Goal: Information Seeking & Learning: Find contact information

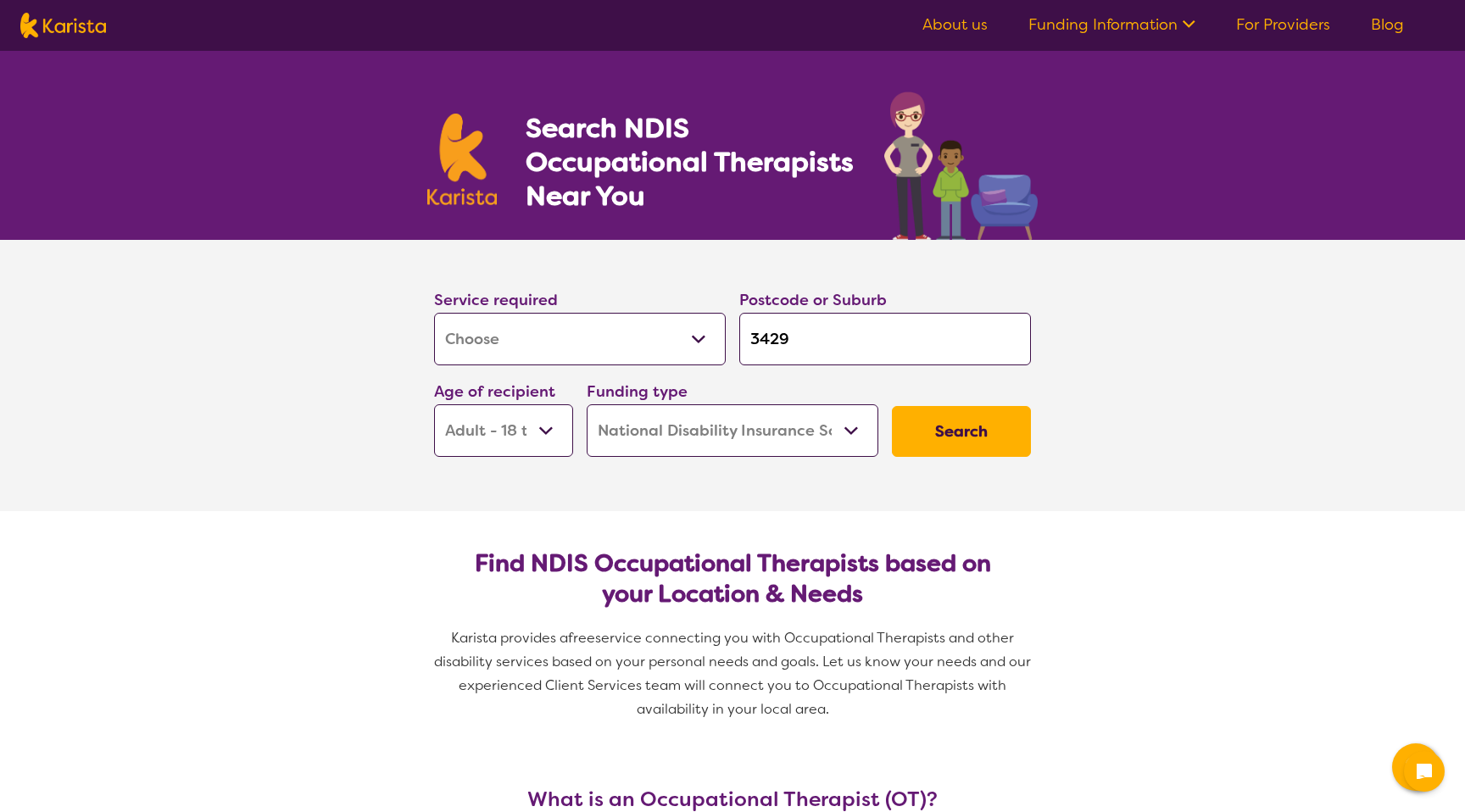
select select "[MEDICAL_DATA]"
select select "AD"
select select "NDIS"
select select "[MEDICAL_DATA]"
select select "AD"
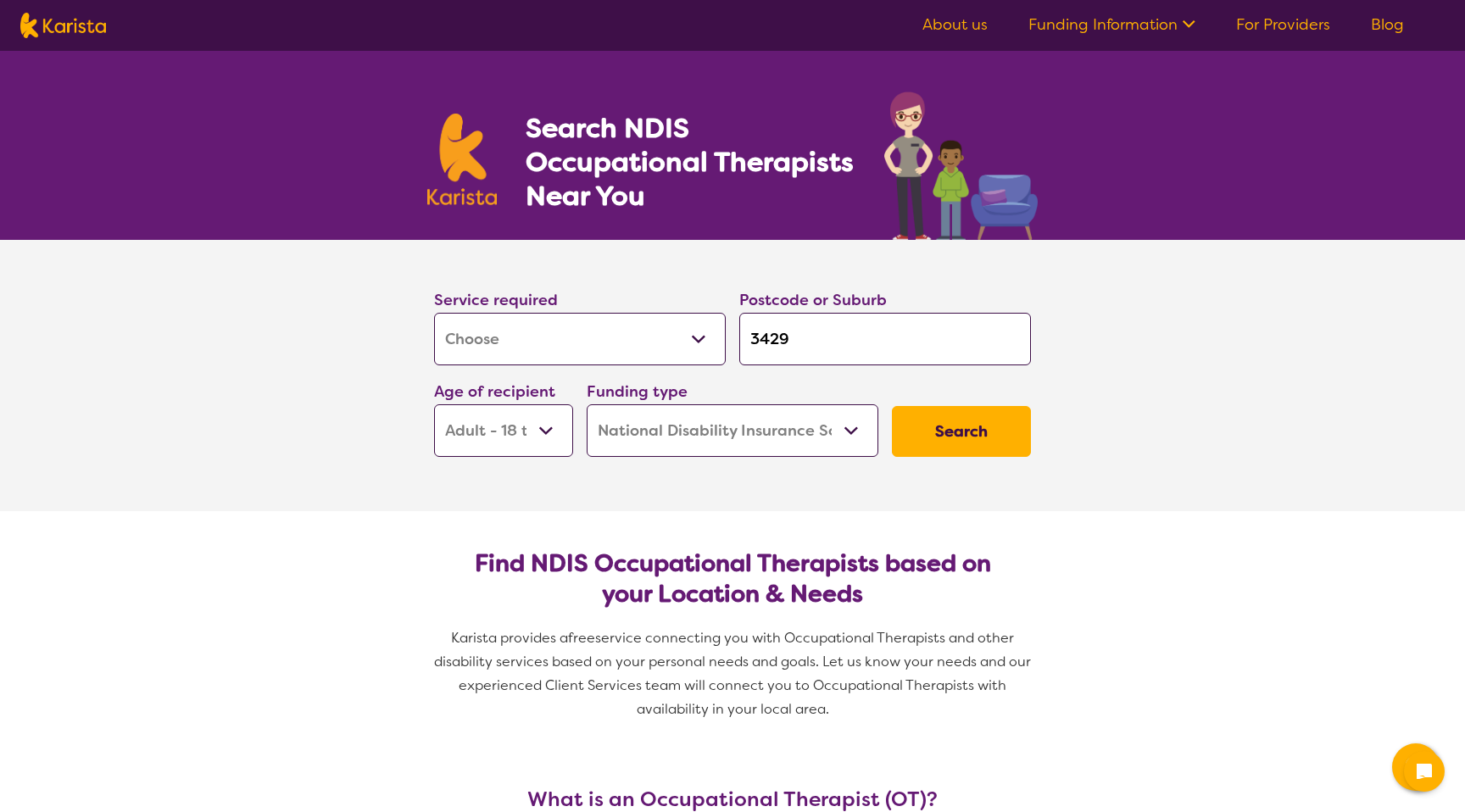
select select "NDIS"
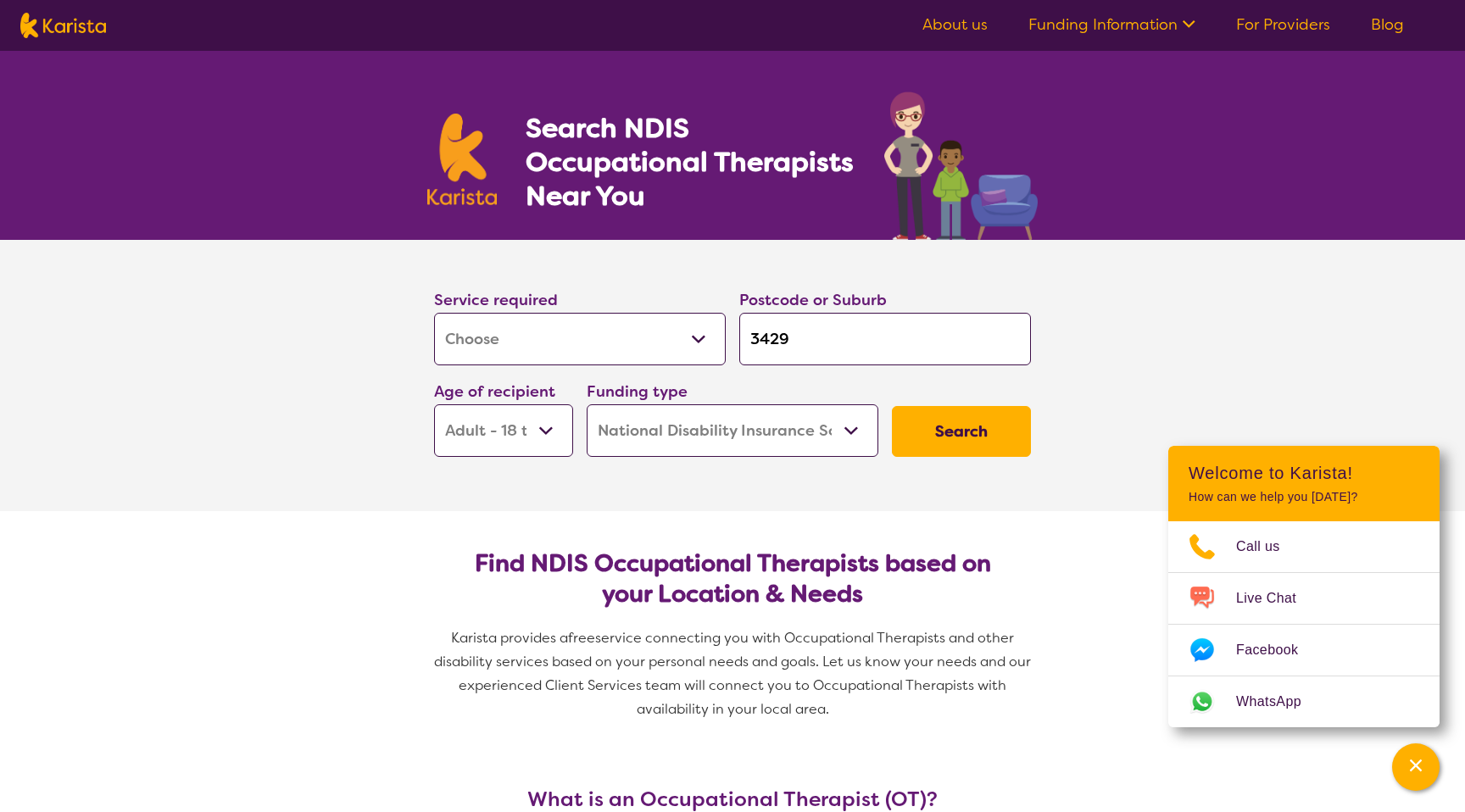
click at [814, 336] on input "3429" at bounding box center [885, 339] width 292 height 52
type input "2"
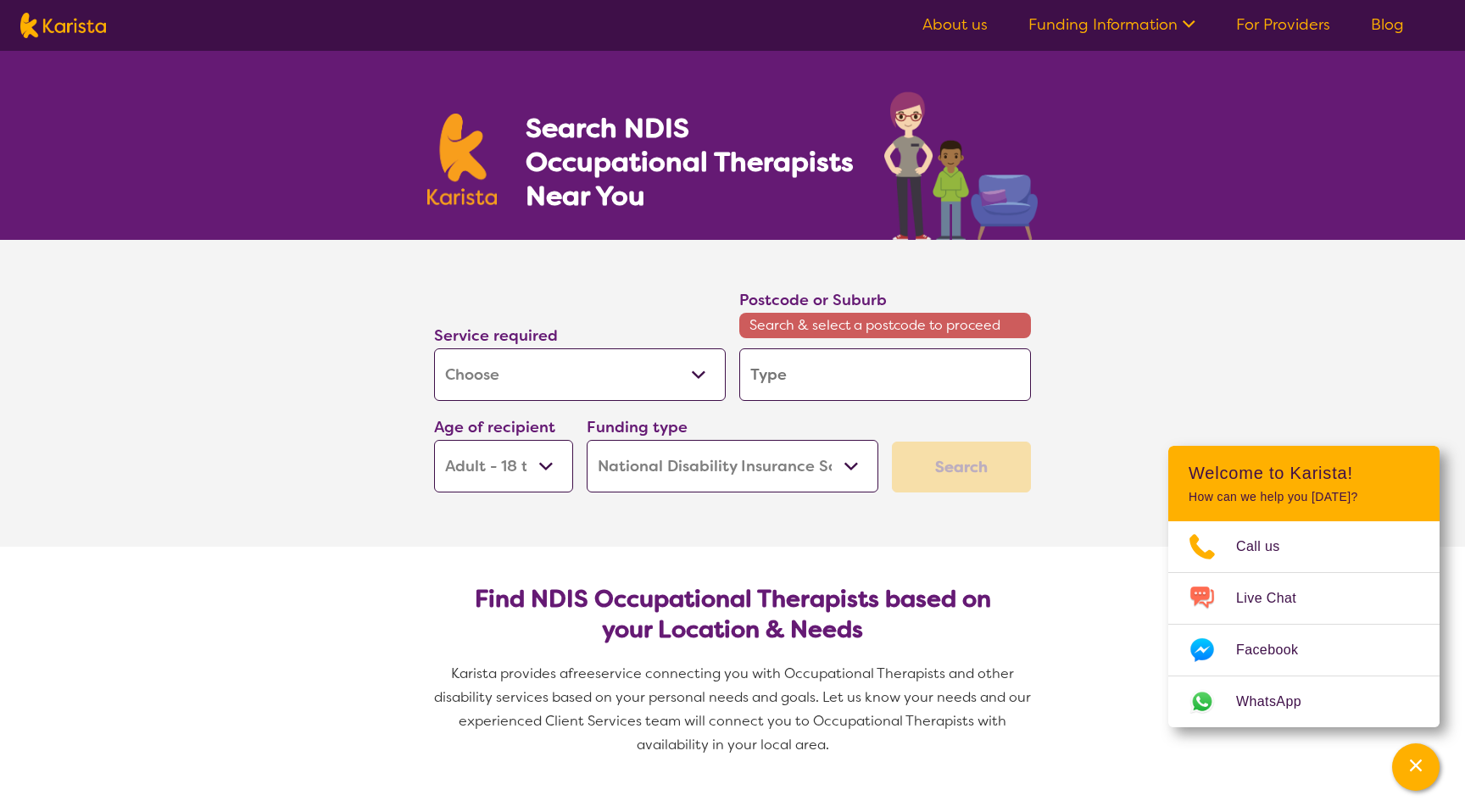
type input "3"
type input "30"
type input "301"
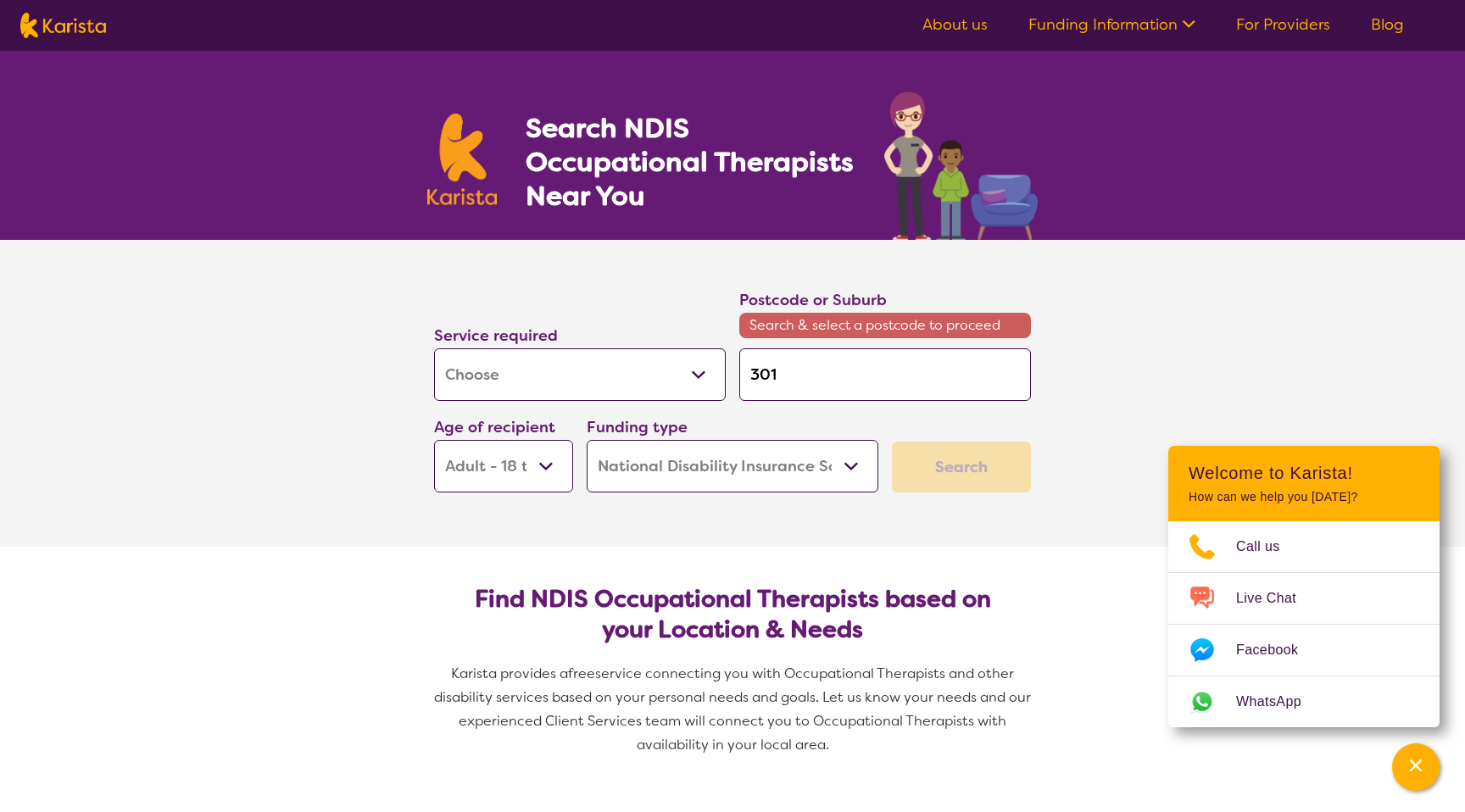
type input "301"
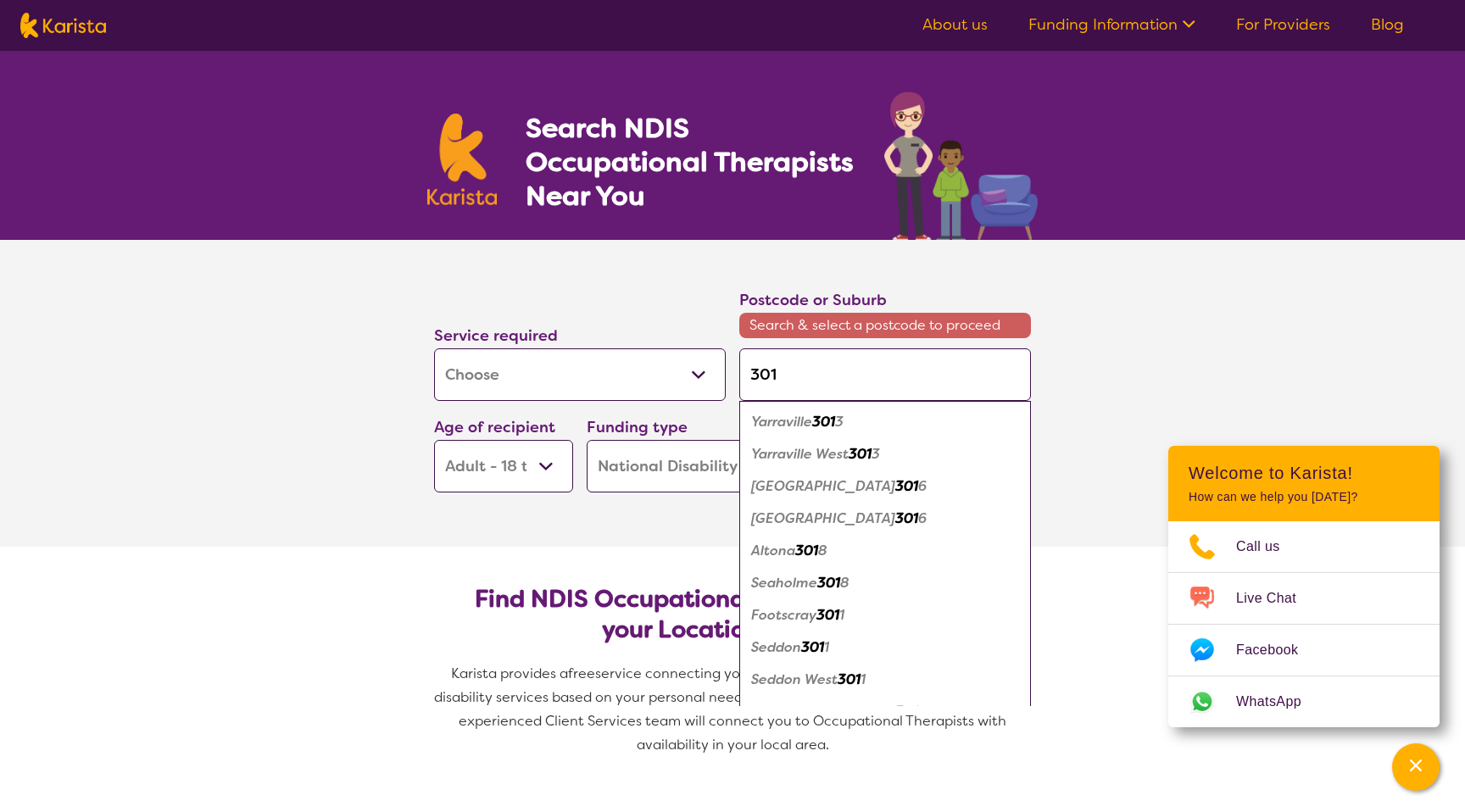
type input "3015"
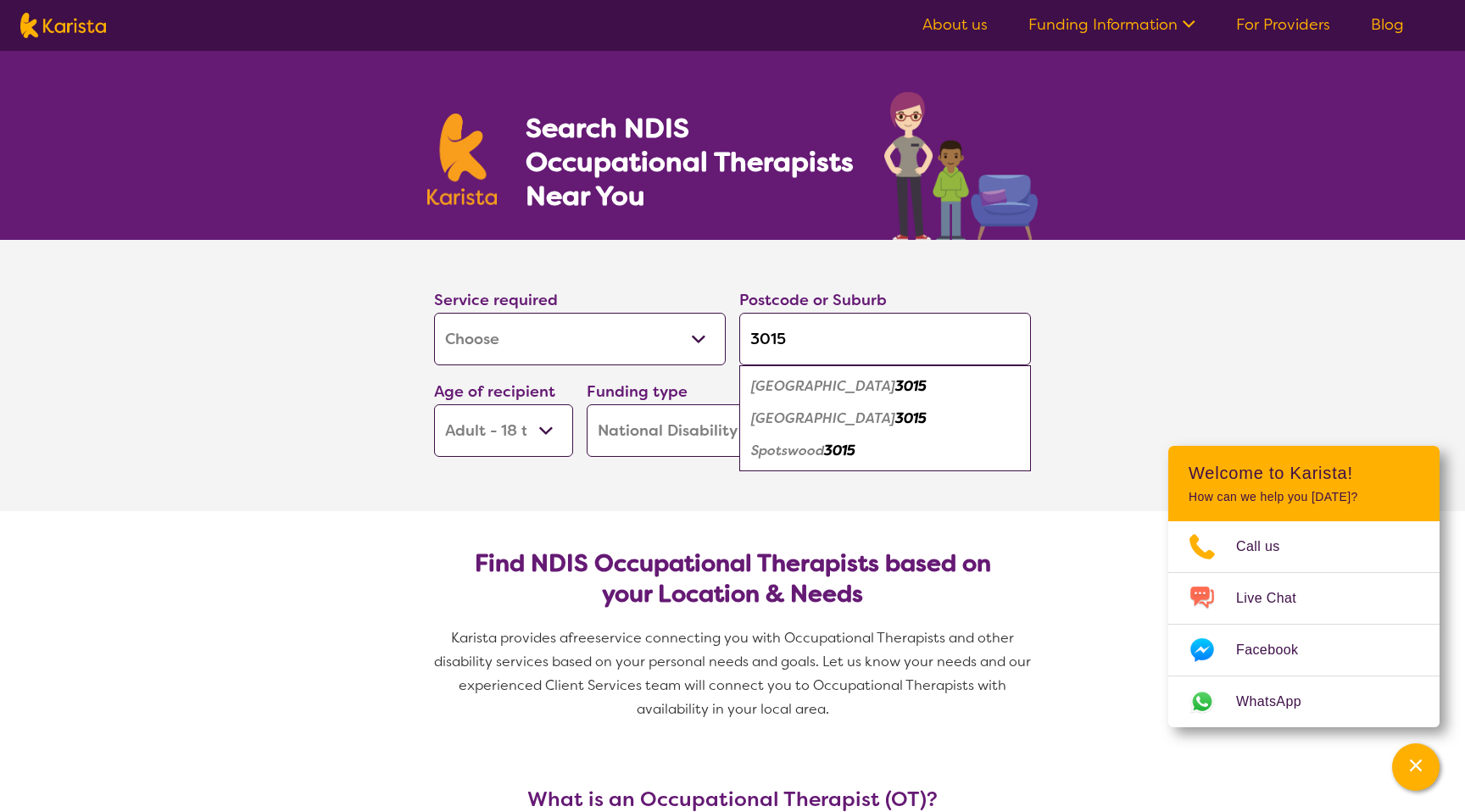
type input "3015"
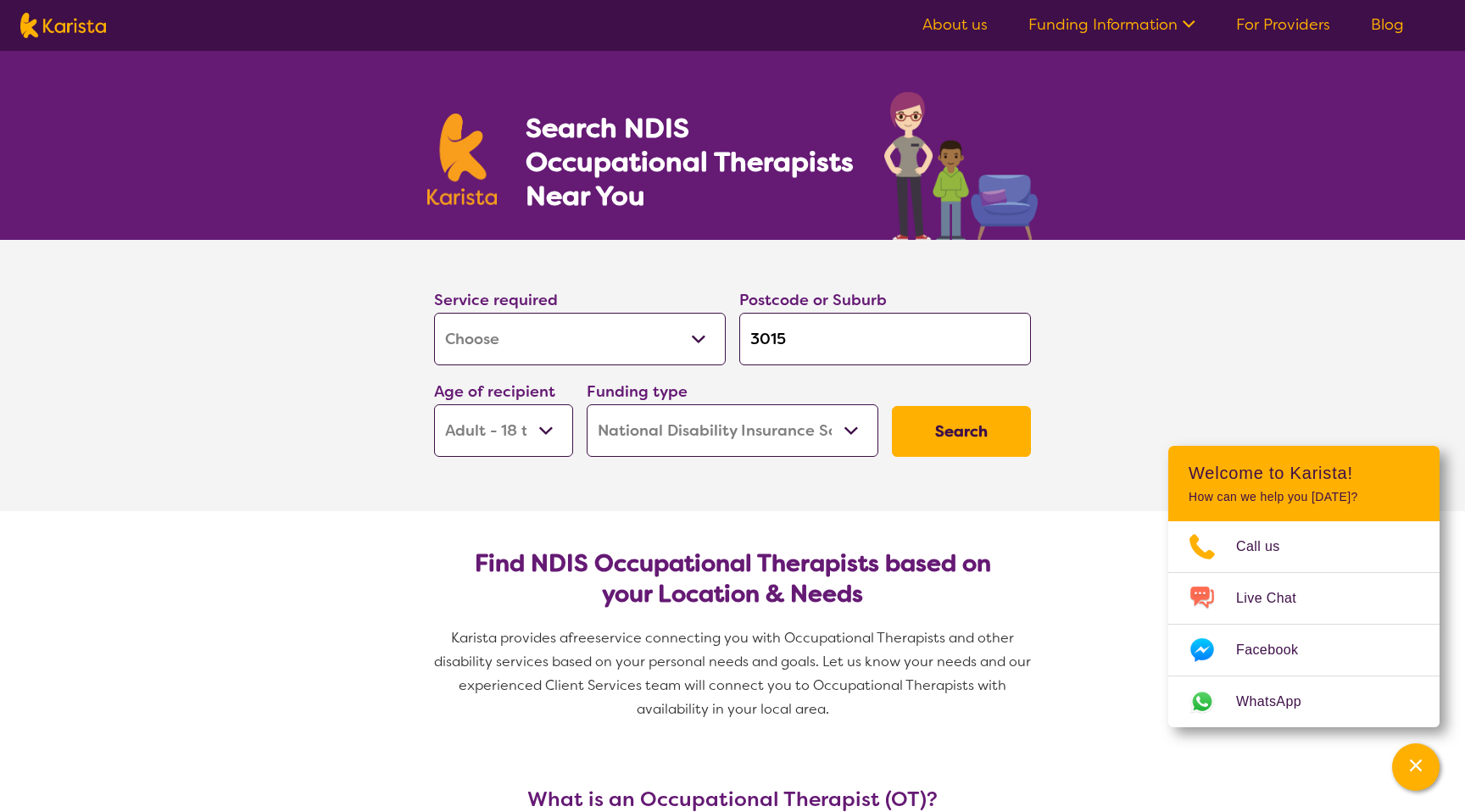
click at [507, 502] on section "Service required Allied Health Assistant Assessment ([MEDICAL_DATA] or [MEDICAL…" at bounding box center [732, 375] width 678 height 272
click at [933, 430] on button "Search" at bounding box center [960, 432] width 139 height 50
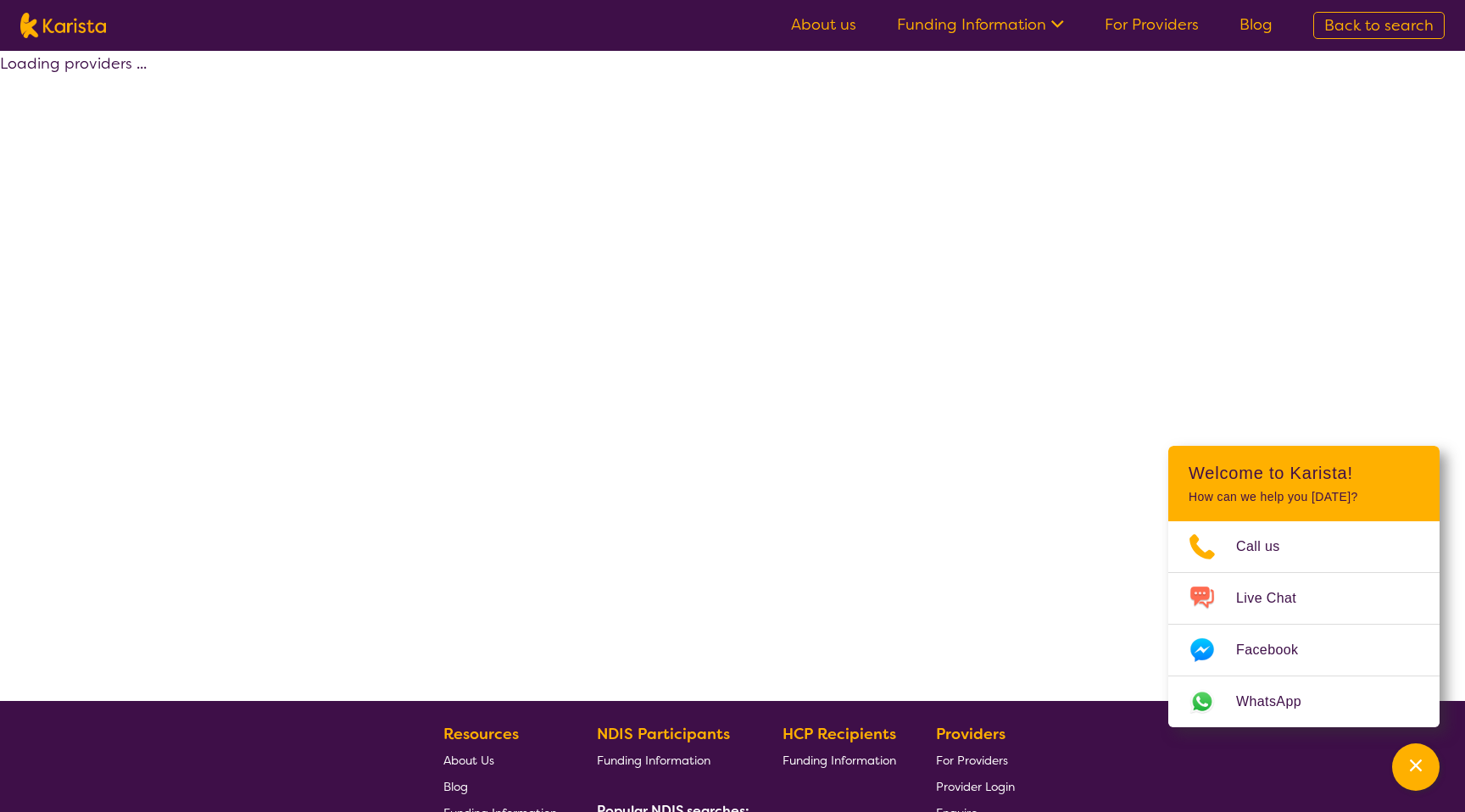
select select "by_score"
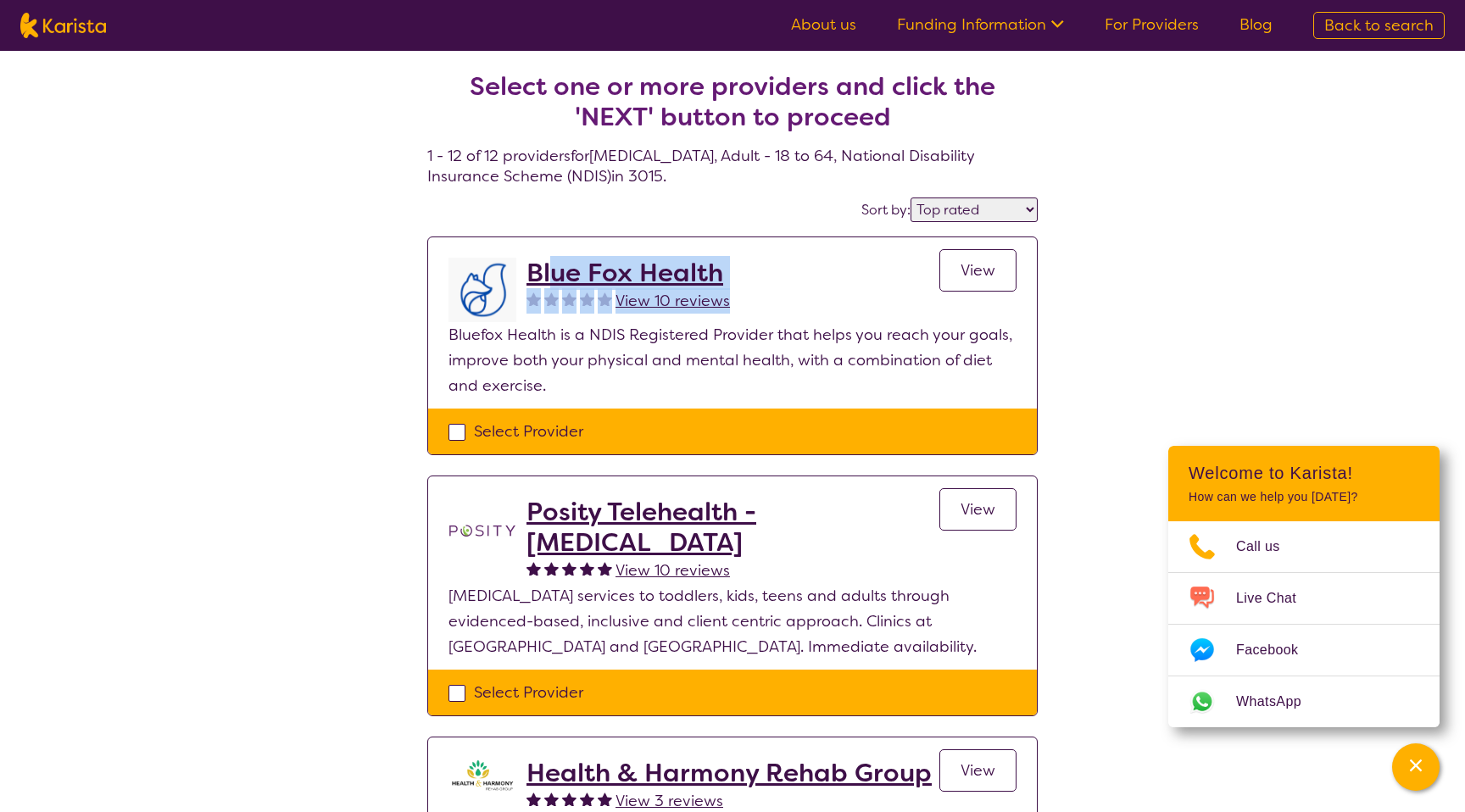
drag, startPoint x: 860, startPoint y: 273, endPoint x: 547, endPoint y: 268, distance: 313.0
click at [547, 268] on div "Blue Fox Health View 10 reviews View" at bounding box center [771, 290] width 490 height 64
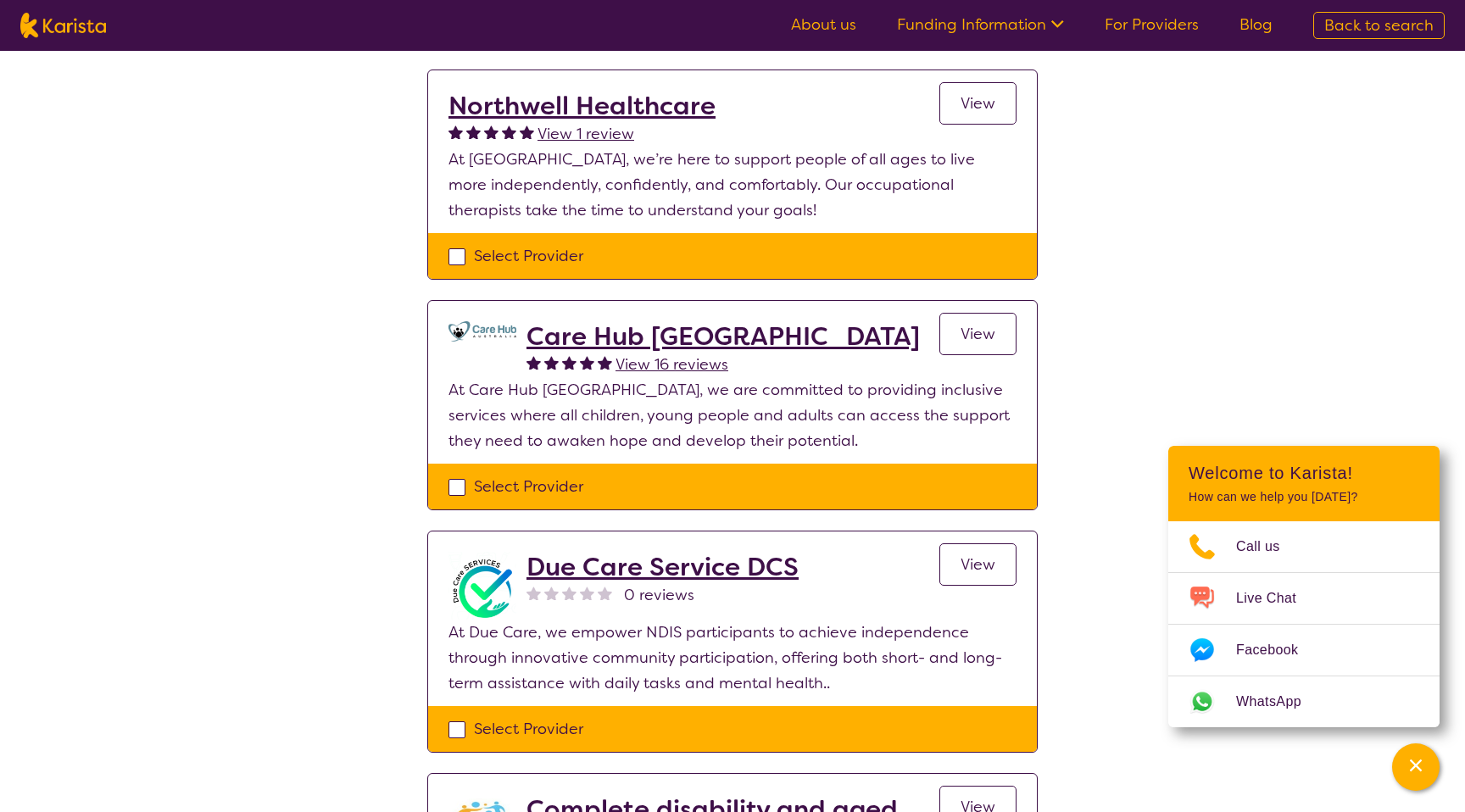
scroll to position [1374, 0]
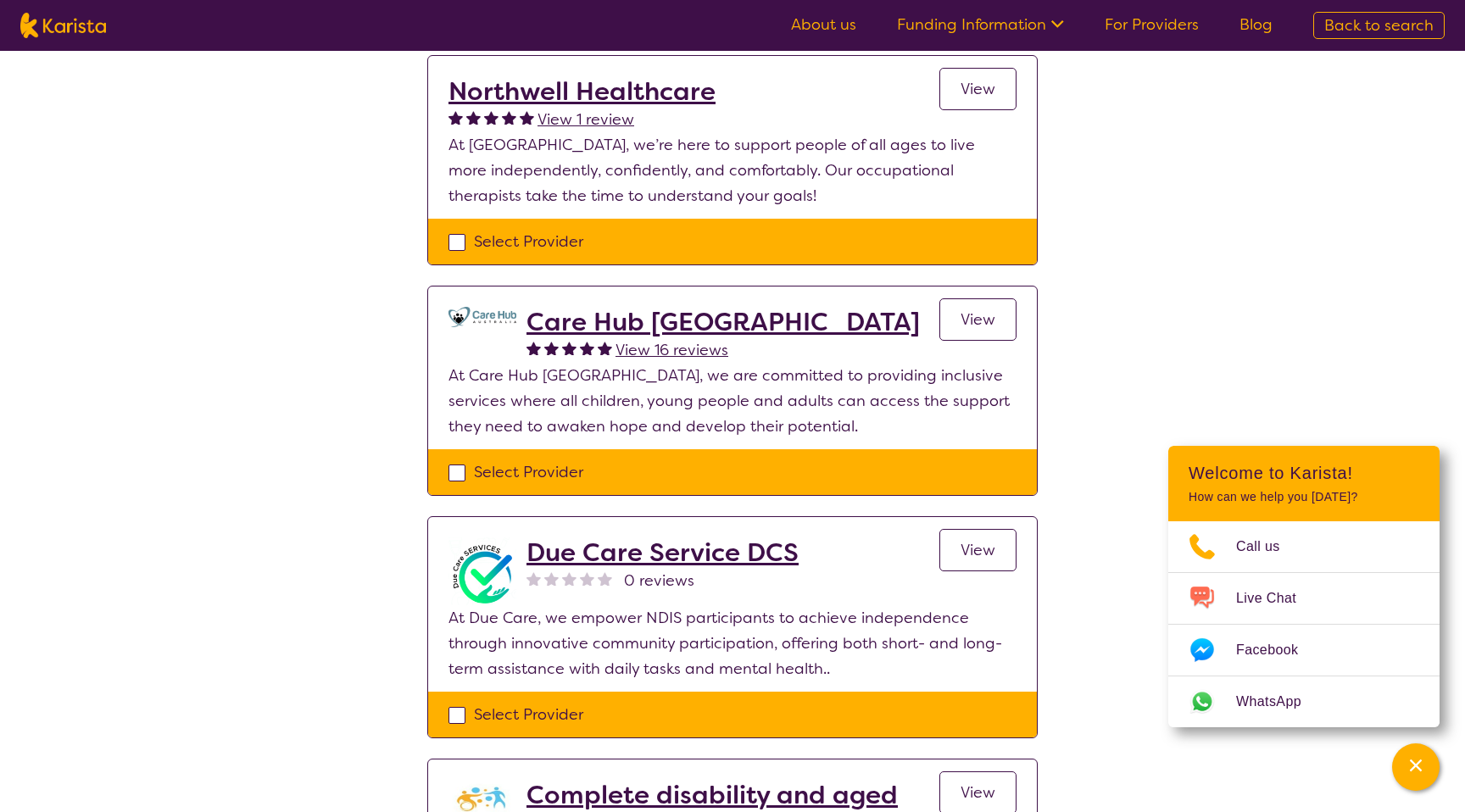
click at [777, 307] on div "Care Hub [GEOGRAPHIC_DATA] View 16 reviews View" at bounding box center [771, 335] width 490 height 56
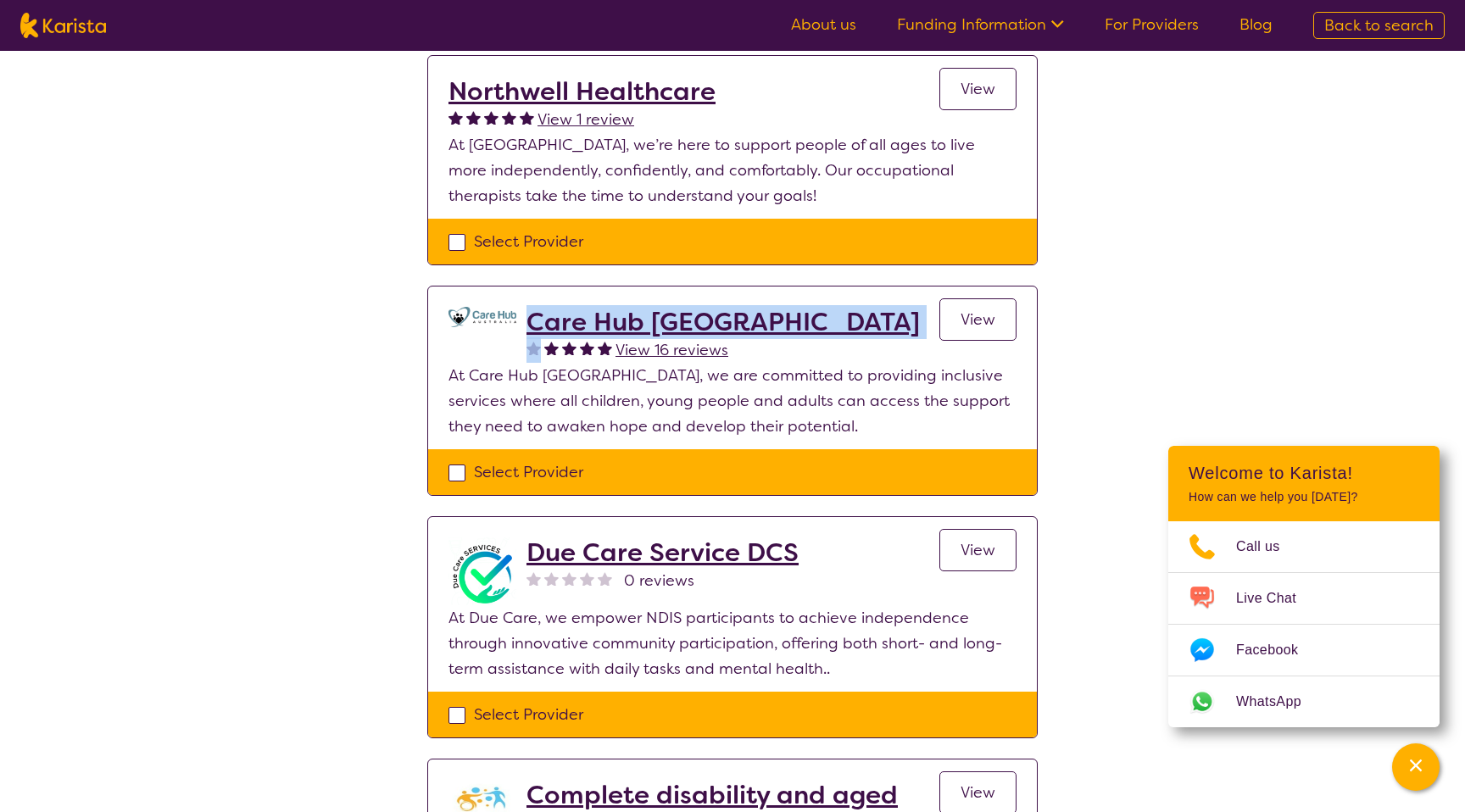
drag, startPoint x: 777, startPoint y: 293, endPoint x: 534, endPoint y: 291, distance: 243.0
click at [533, 307] on div "Care Hub [GEOGRAPHIC_DATA] View 16 reviews View" at bounding box center [771, 335] width 490 height 56
copy h2 "Care Hub [GEOGRAPHIC_DATA]"
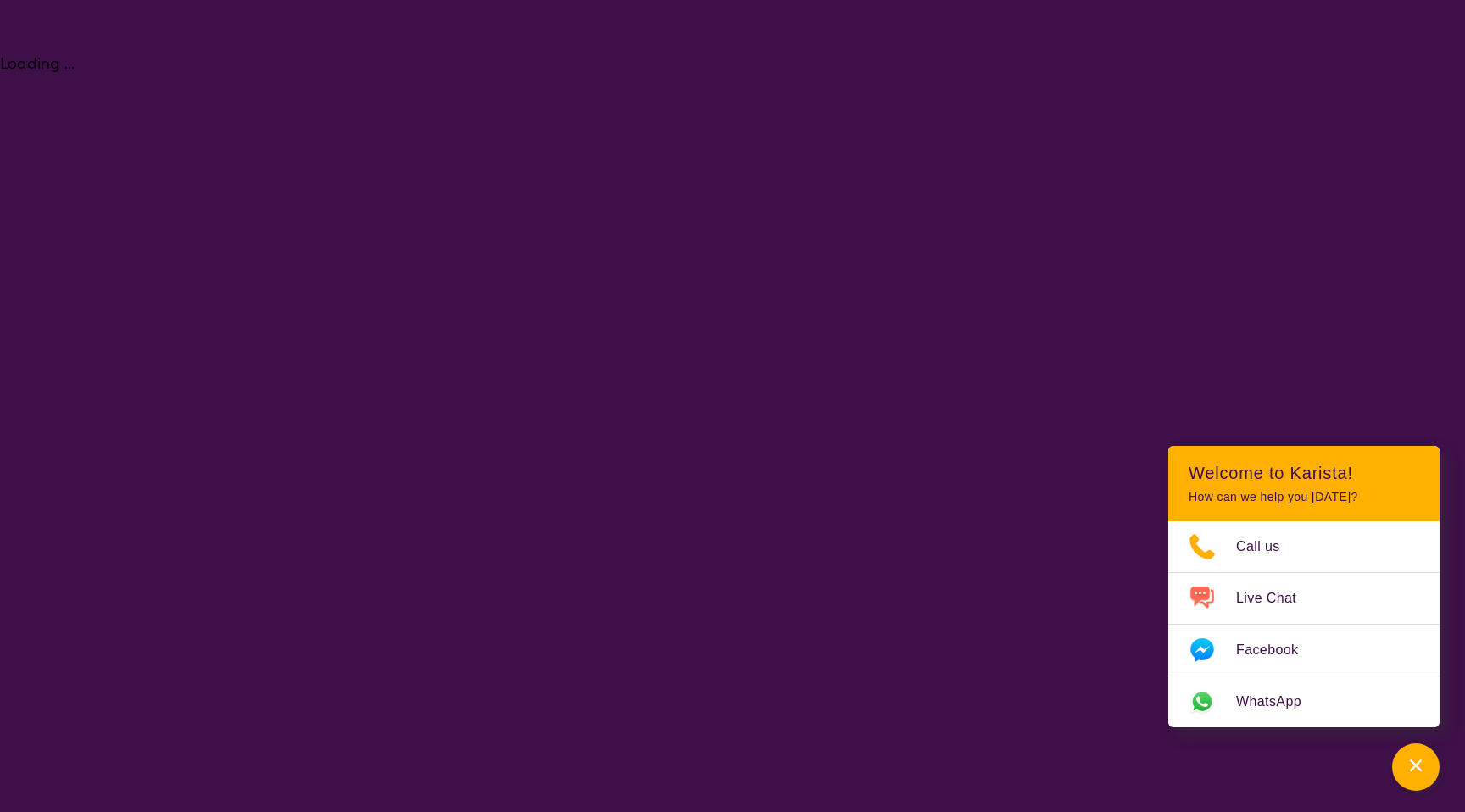
scroll to position [5, 0]
select select "[MEDICAL_DATA]"
select select "AD"
select select "NDIS"
select select "[MEDICAL_DATA]"
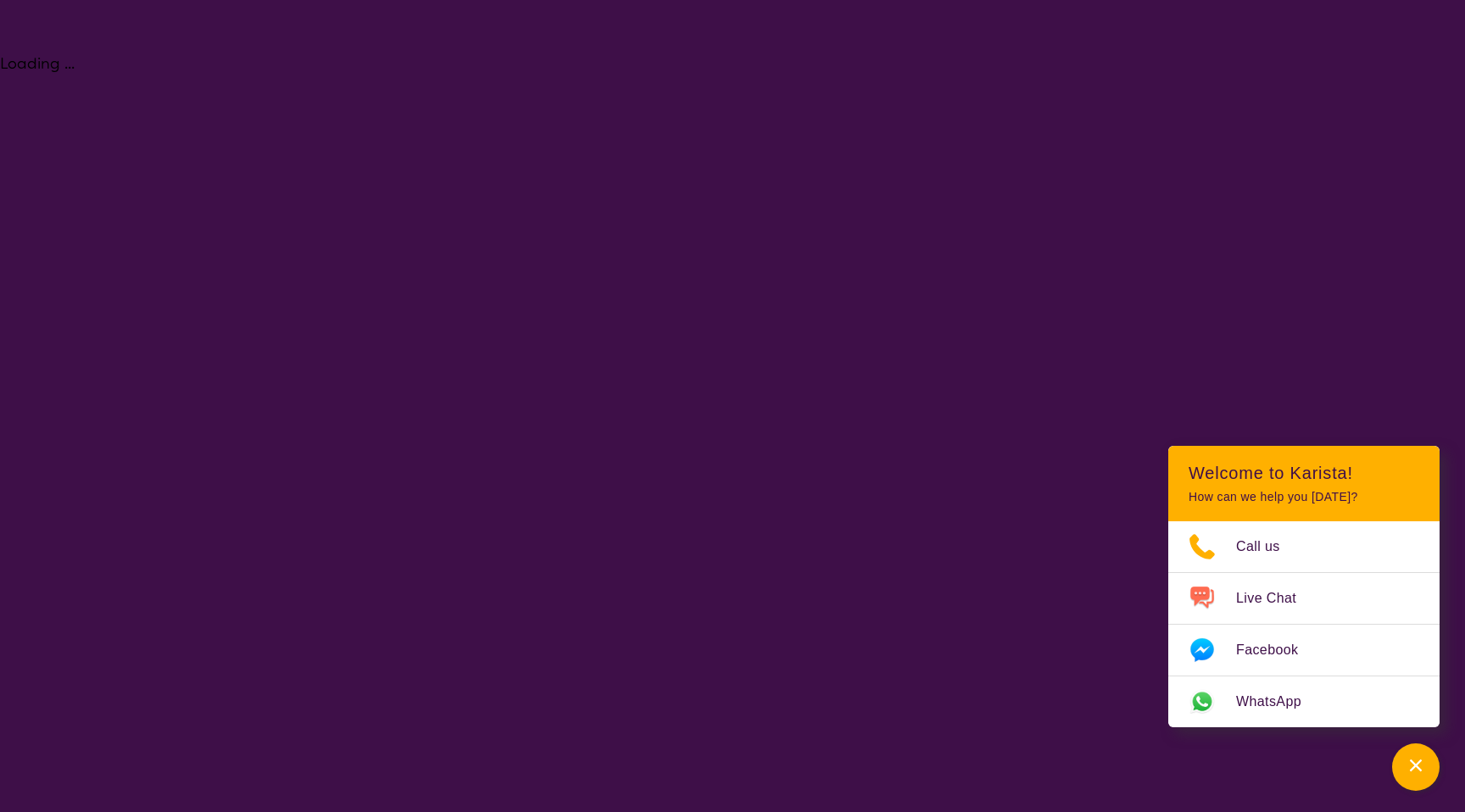
select select "AD"
select select "NDIS"
